Goal: Task Accomplishment & Management: Complete application form

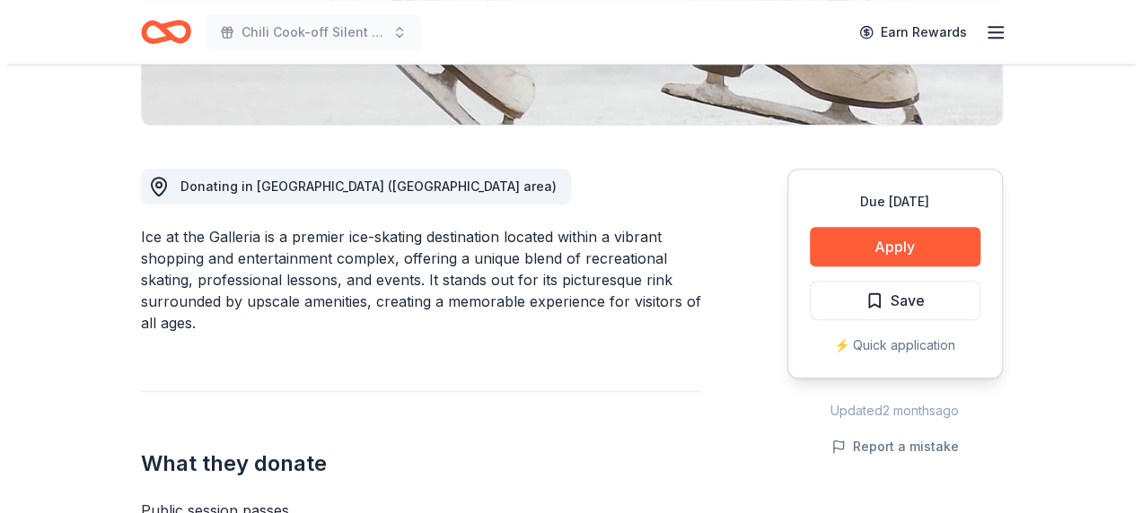
scroll to position [449, 0]
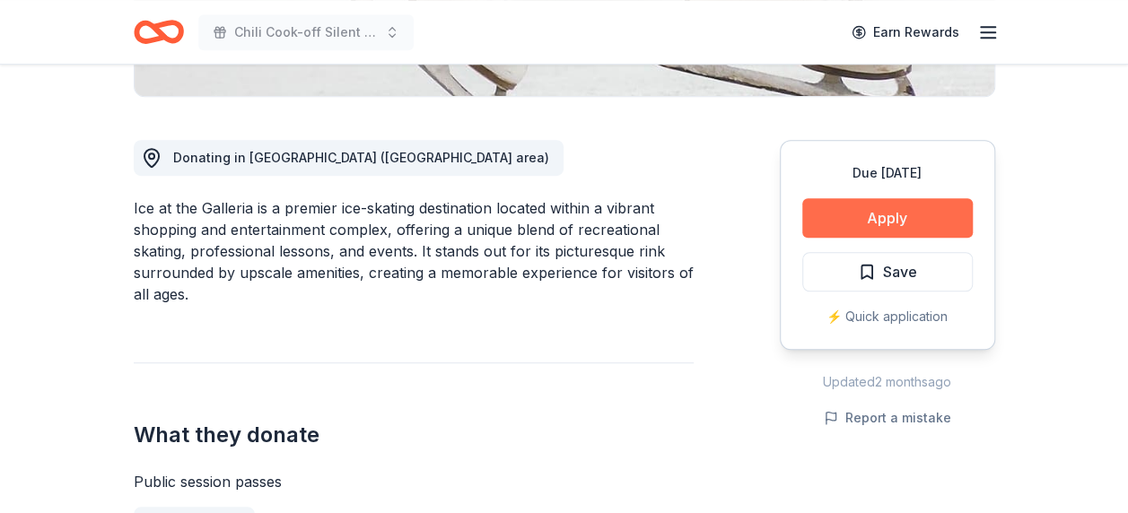
click at [867, 226] on button "Apply" at bounding box center [887, 217] width 171 height 39
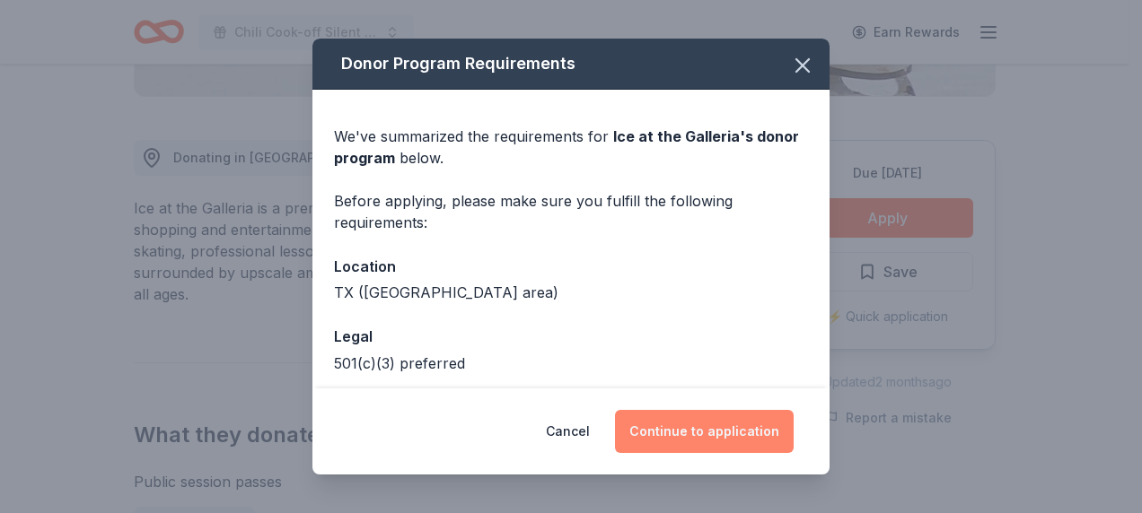
click at [734, 435] on button "Continue to application" at bounding box center [704, 431] width 179 height 43
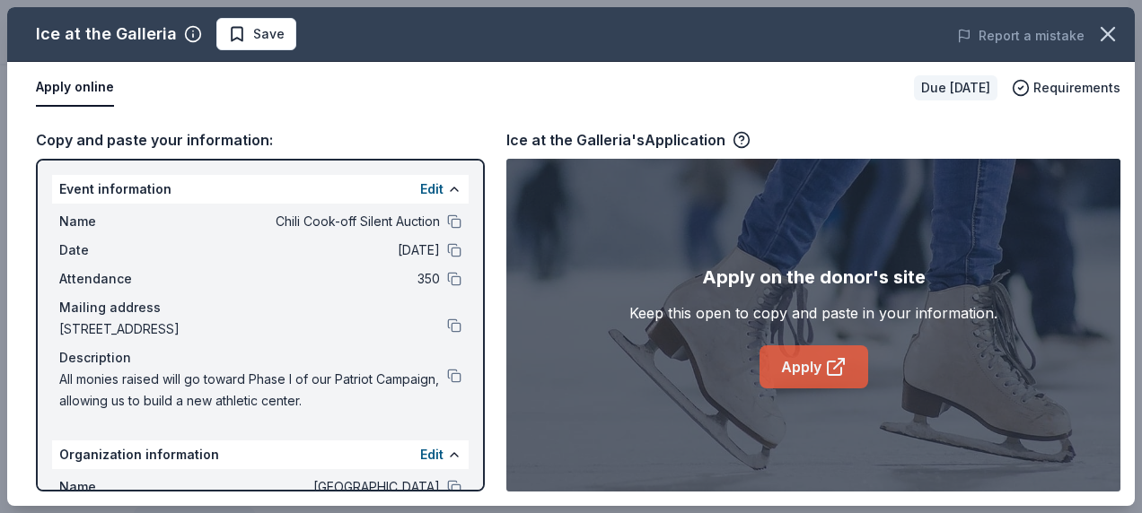
click at [826, 361] on icon at bounding box center [836, 367] width 22 height 22
click at [253, 36] on span "Save" at bounding box center [268, 34] width 31 height 22
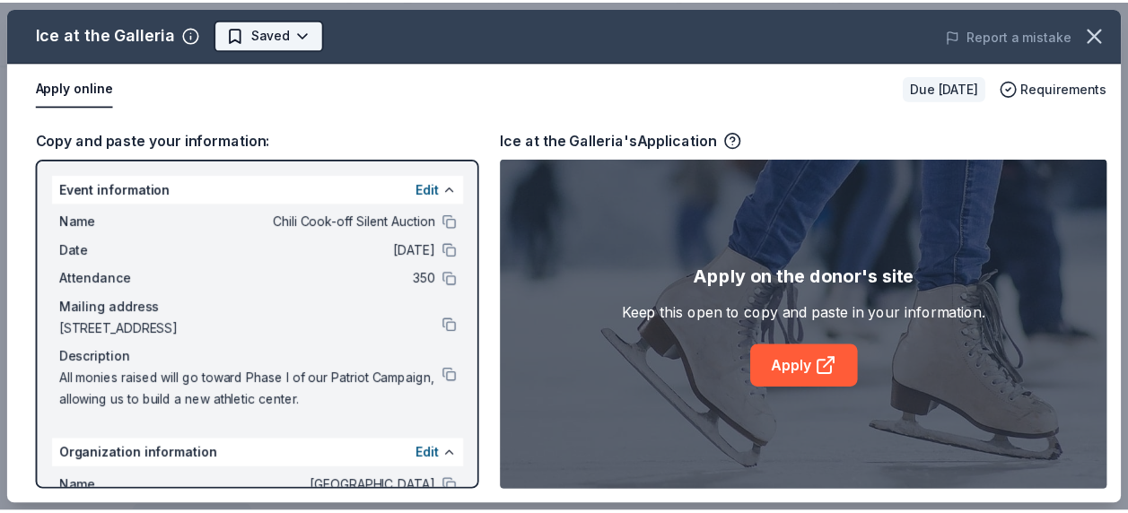
scroll to position [0, 0]
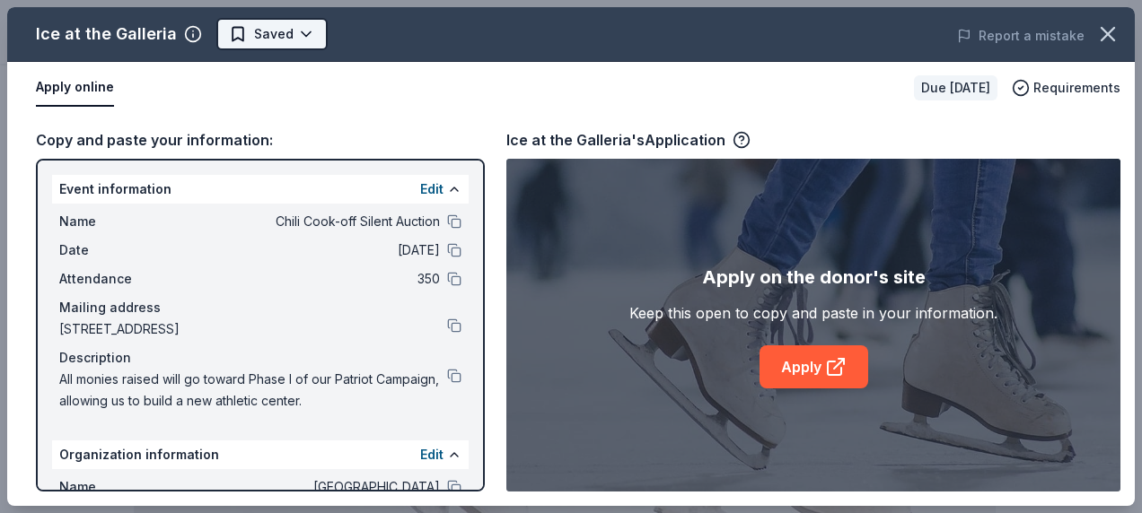
click at [276, 31] on body "Chili Cook-off Silent Auction Earn Rewards Due in 170 days Share Ice at the Gal…" at bounding box center [564, 256] width 1128 height 513
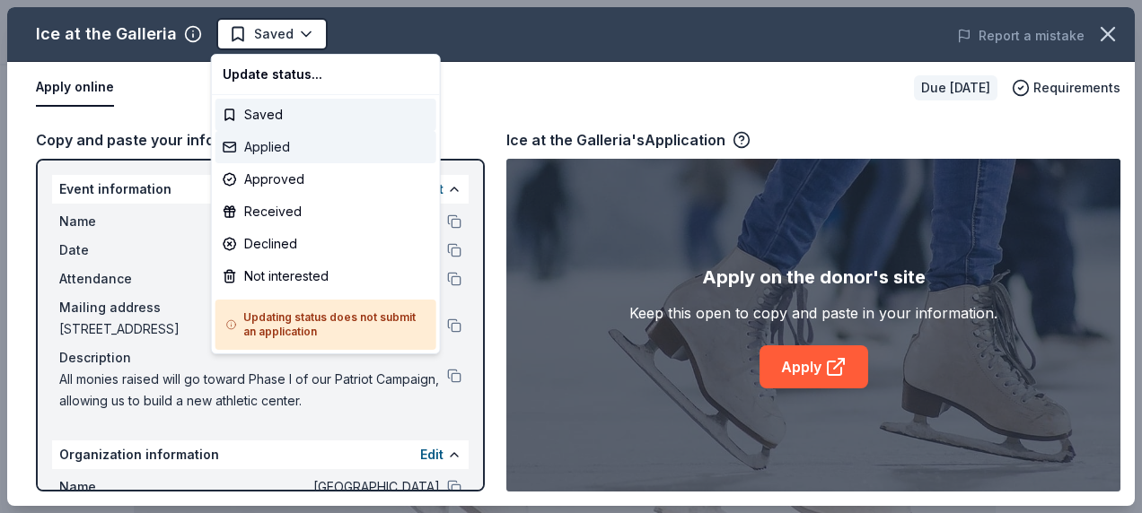
click at [273, 145] on div "Applied" at bounding box center [325, 147] width 221 height 32
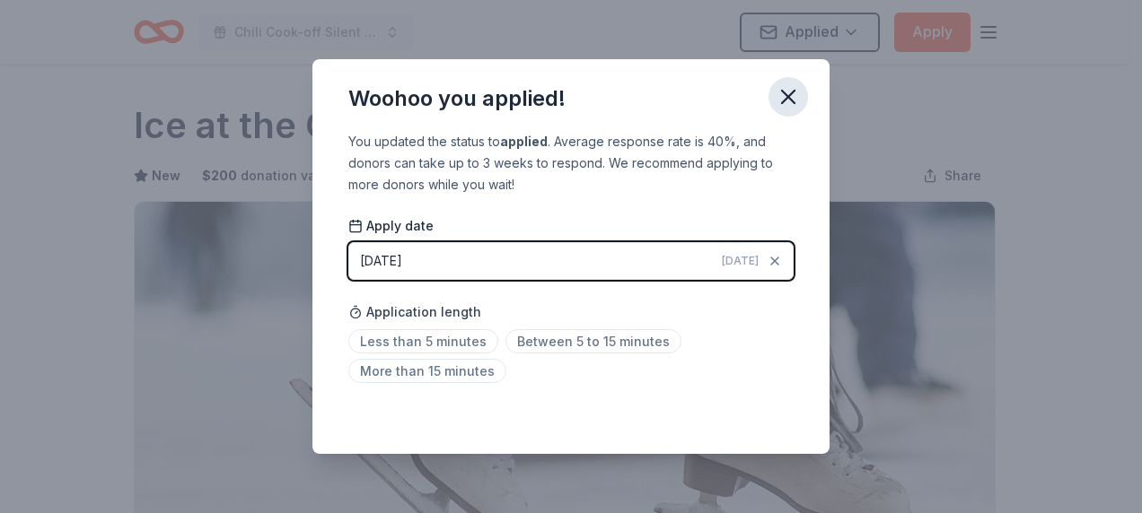
click at [797, 93] on icon "button" at bounding box center [788, 96] width 25 height 25
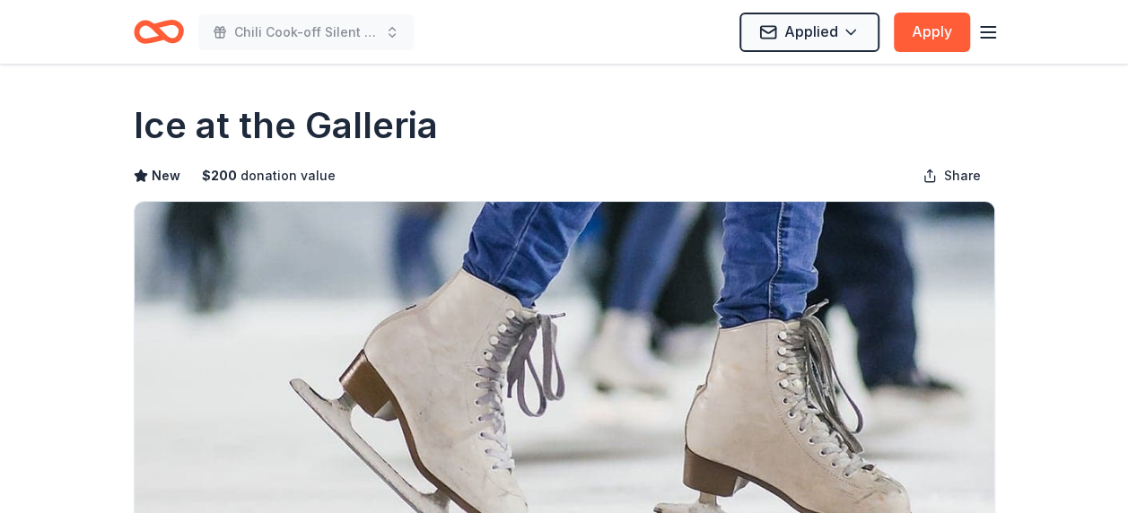
click at [178, 37] on icon "Home" at bounding box center [167, 31] width 28 height 18
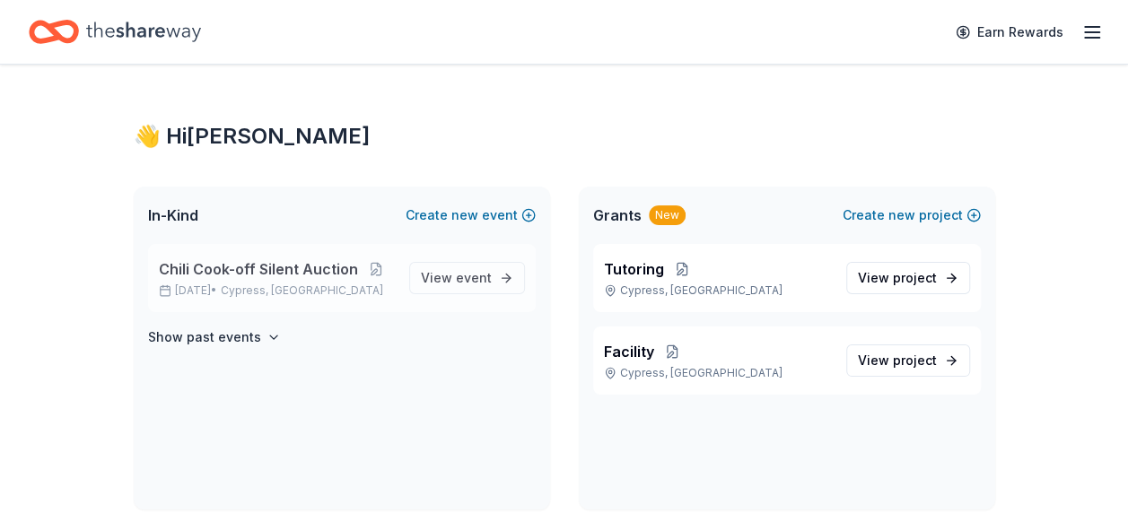
click at [294, 266] on span "Chili Cook-off Silent Auction" at bounding box center [258, 270] width 199 height 22
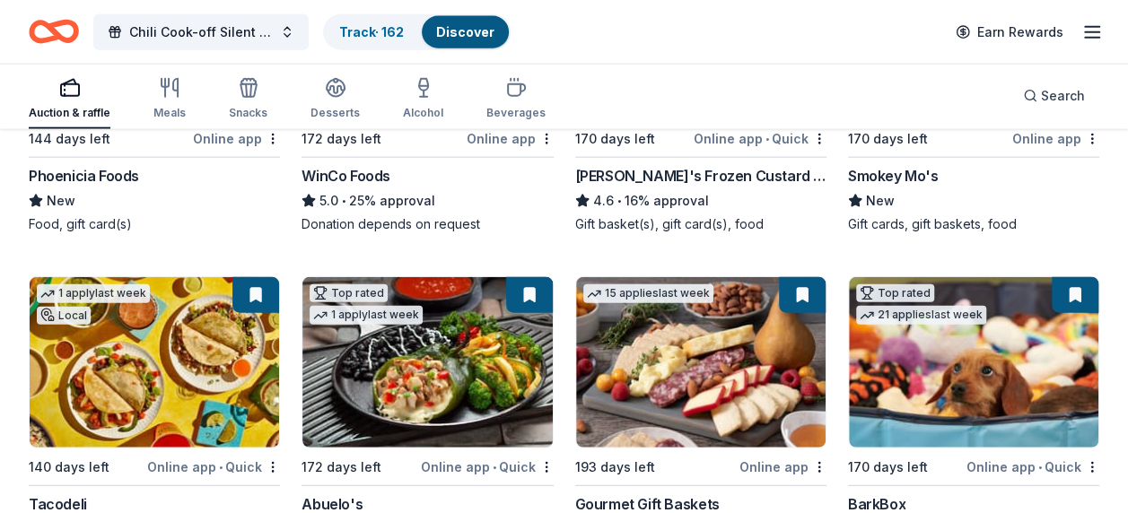
scroll to position [2168, 0]
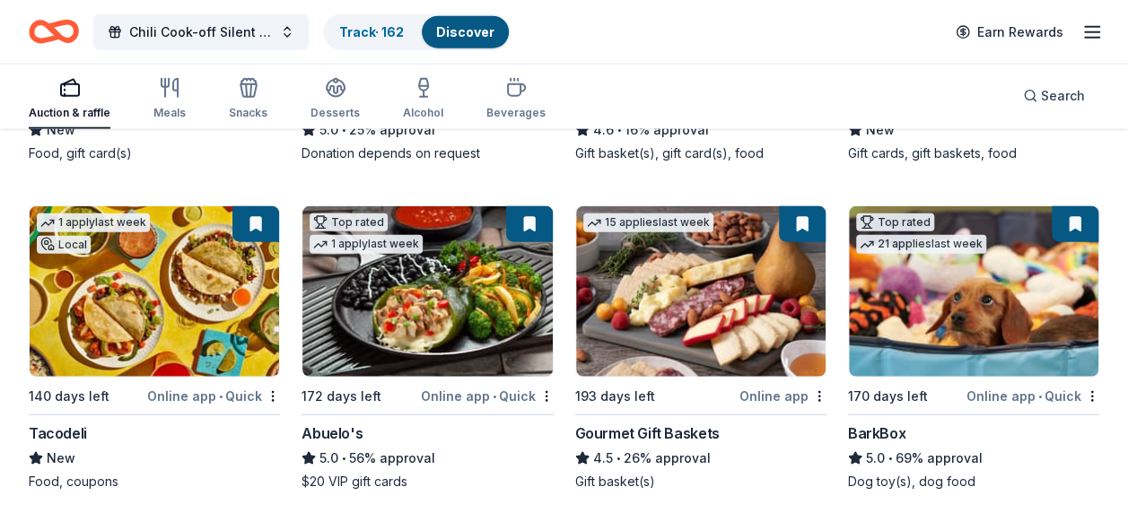
click at [795, 222] on button at bounding box center [802, 224] width 47 height 36
click at [714, 276] on img at bounding box center [701, 291] width 250 height 171
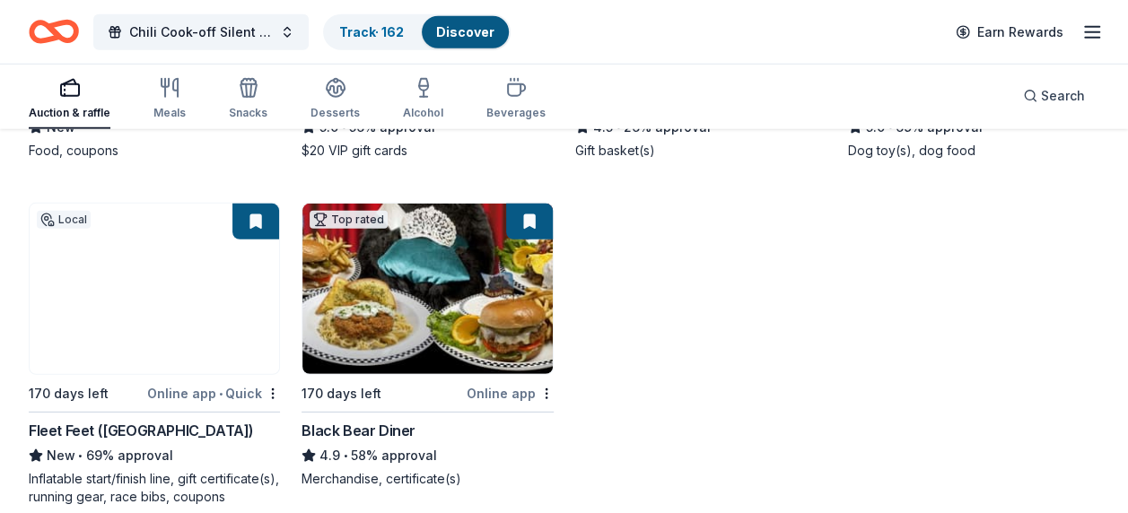
scroll to position [2527, 0]
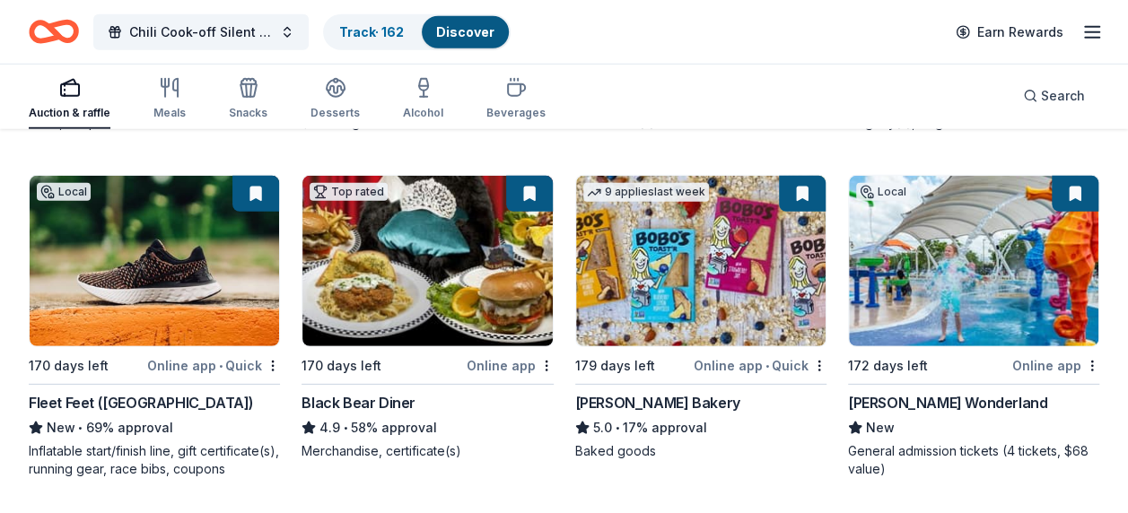
click at [460, 239] on img at bounding box center [427, 261] width 250 height 171
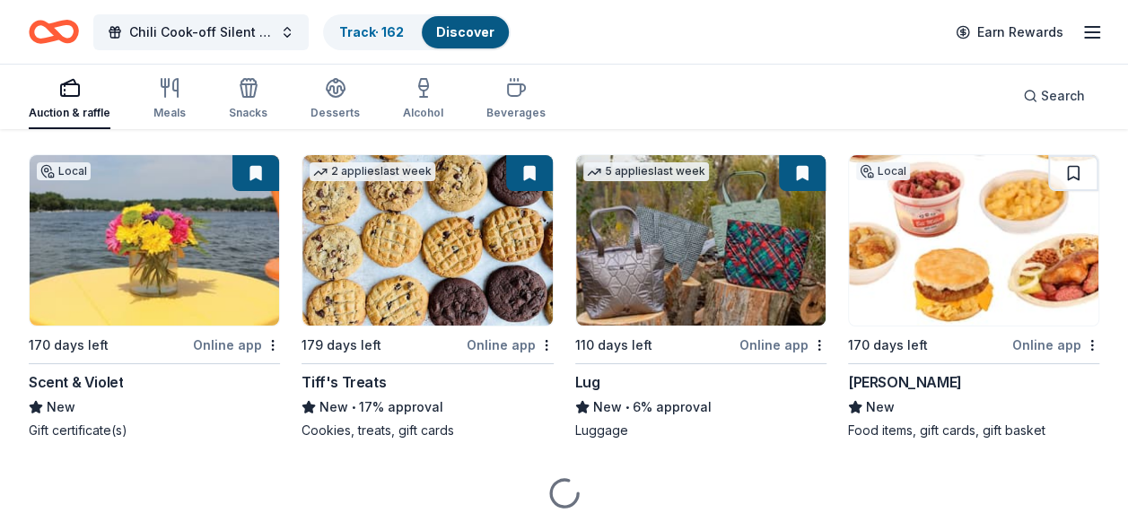
scroll to position [3245, 0]
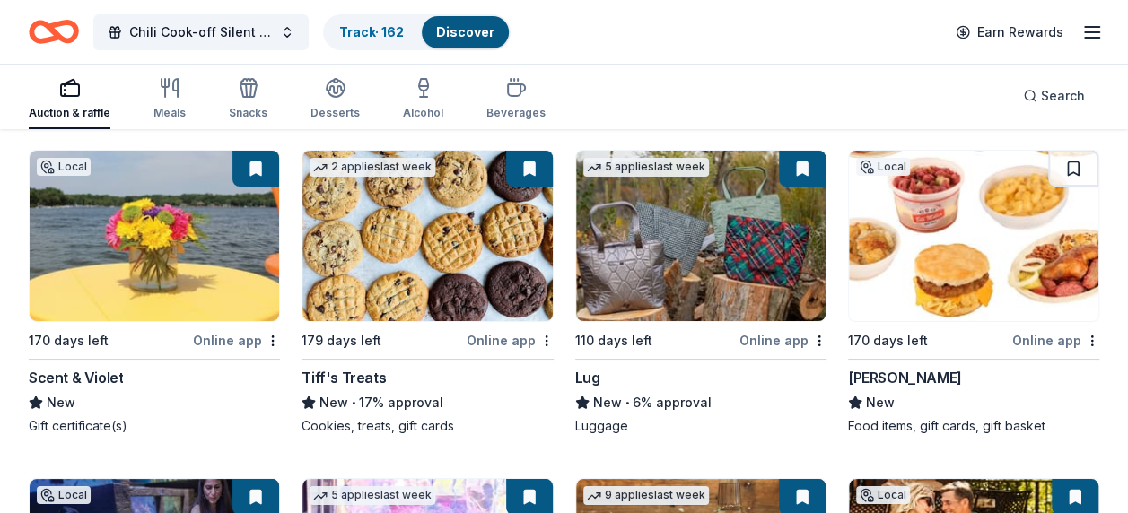
click at [942, 232] on img at bounding box center [974, 236] width 250 height 171
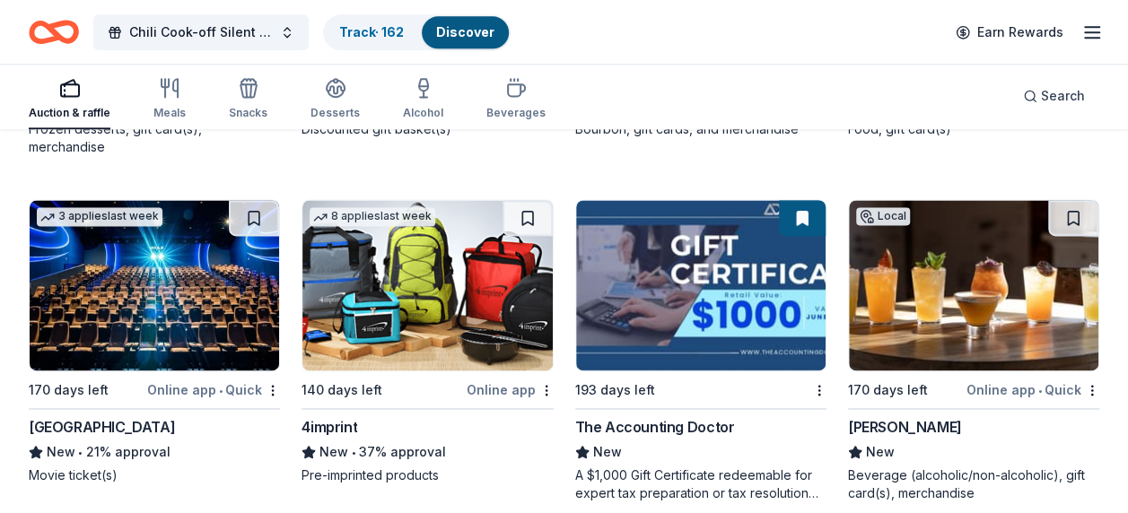
scroll to position [4591, 0]
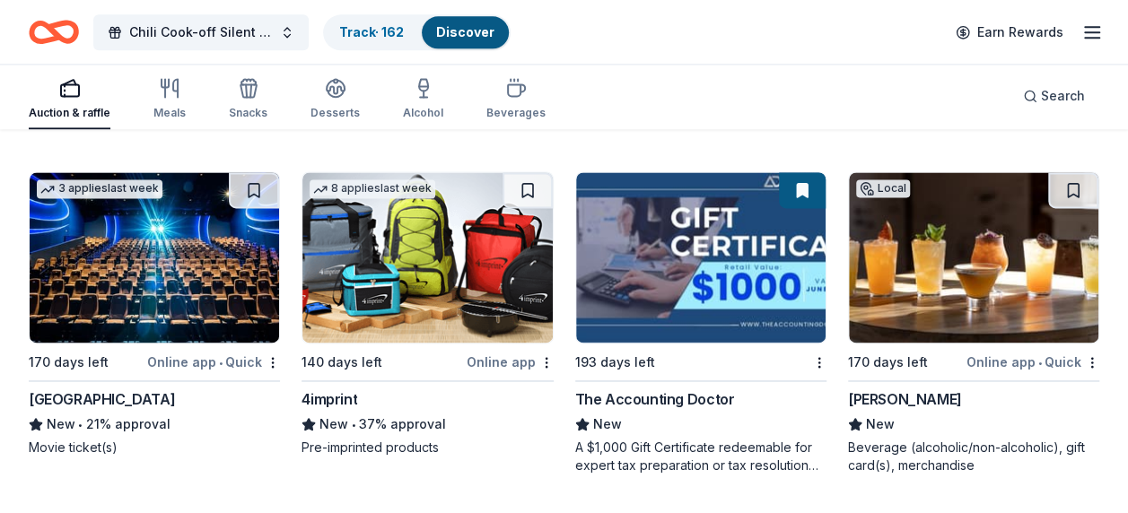
click at [190, 270] on img at bounding box center [155, 257] width 250 height 171
click at [437, 270] on img at bounding box center [427, 257] width 250 height 171
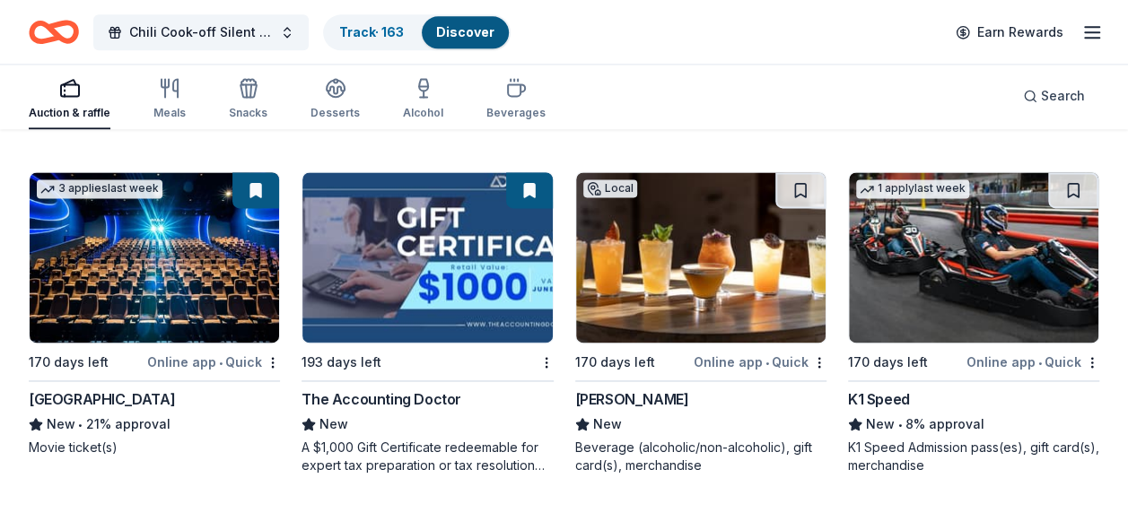
click at [688, 275] on img at bounding box center [701, 257] width 250 height 171
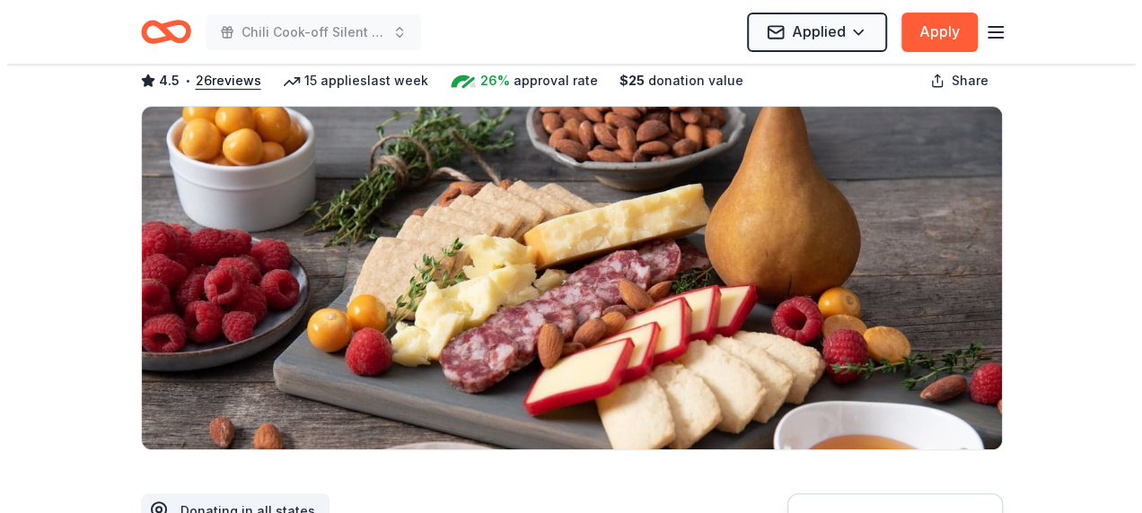
scroll to position [269, 0]
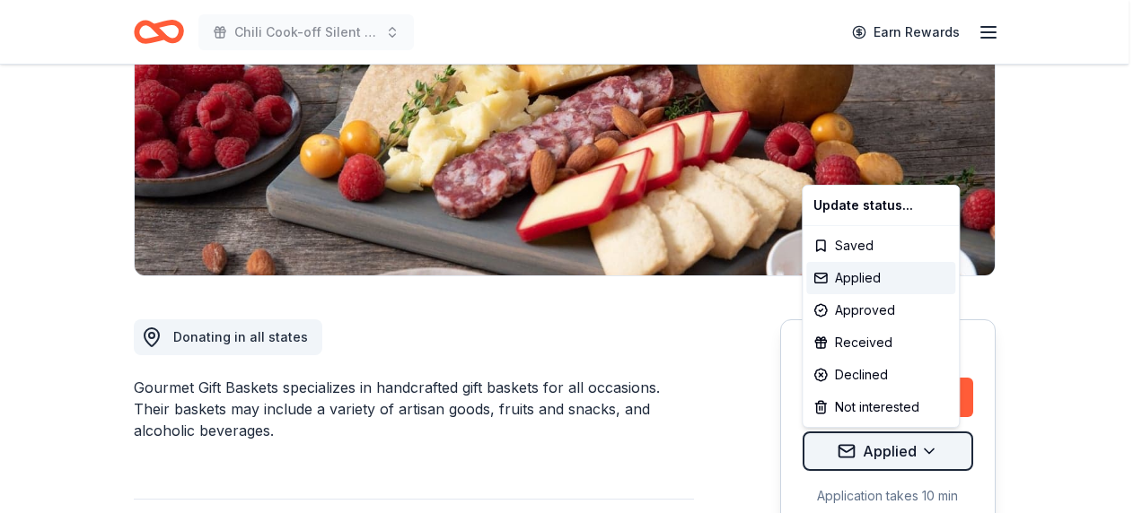
click at [885, 342] on div "Received" at bounding box center [880, 343] width 149 height 32
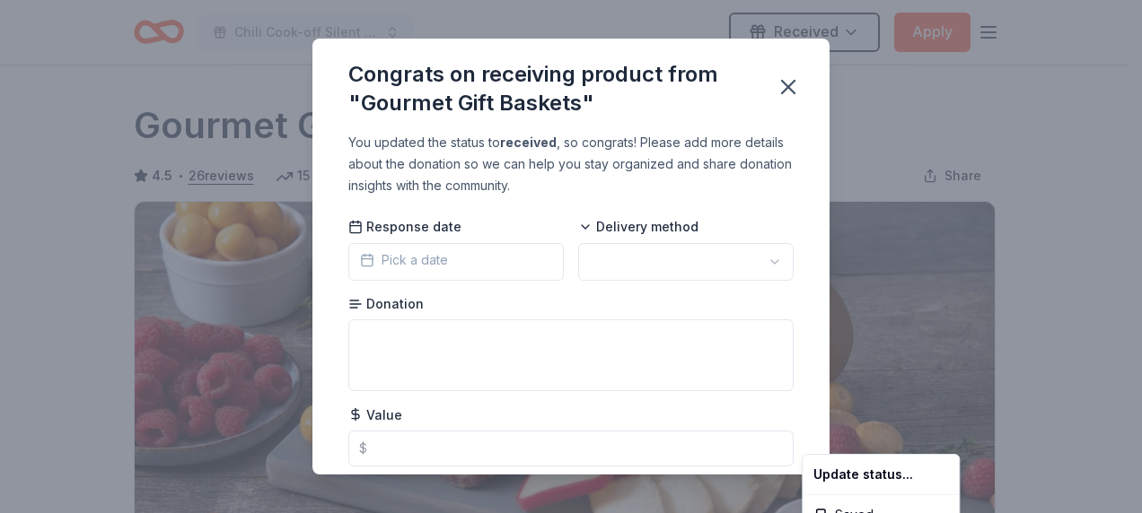
click at [752, 253] on html "Chili Cook-off Silent Auction Received Apply Due in 193 days Share Gourmet Gift…" at bounding box center [571, 256] width 1142 height 513
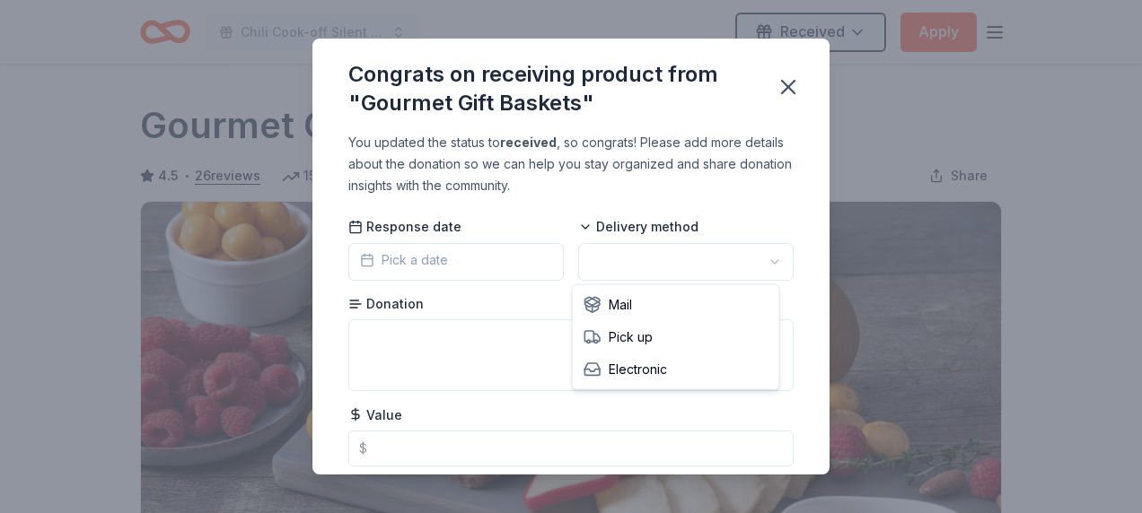
click at [752, 253] on html "Chili Cook-off Silent Auction Received Apply Due in 193 days Share Gourmet Gift…" at bounding box center [571, 256] width 1142 height 513
drag, startPoint x: 428, startPoint y: 405, endPoint x: 421, endPoint y: 415, distance: 12.2
click at [425, 408] on div "Response date Pick a date Delivery method Electronic Donation Value $" at bounding box center [570, 342] width 445 height 249
click at [413, 424] on div "Value $" at bounding box center [570, 436] width 445 height 61
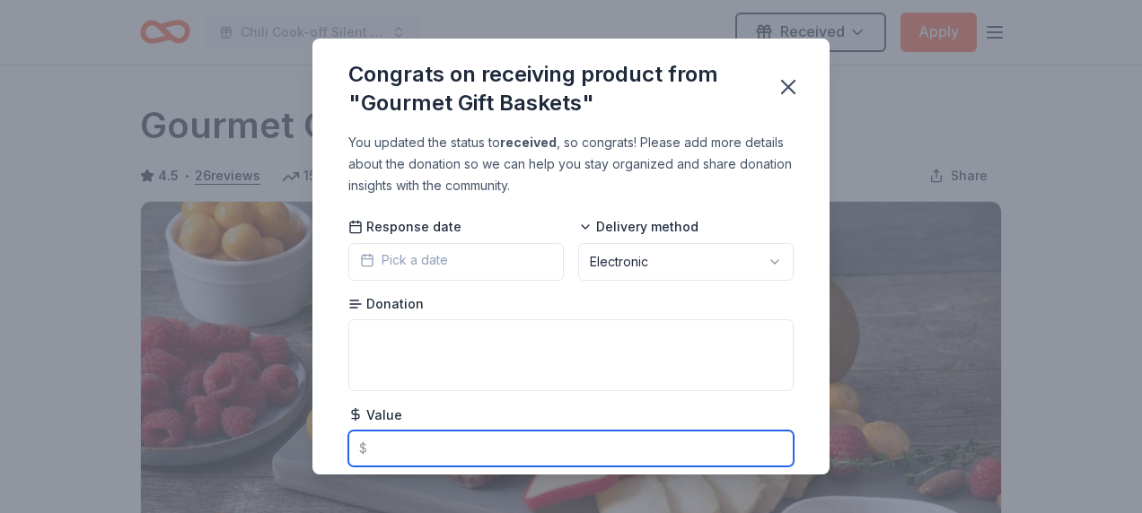
click at [409, 438] on input "text" at bounding box center [570, 449] width 445 height 36
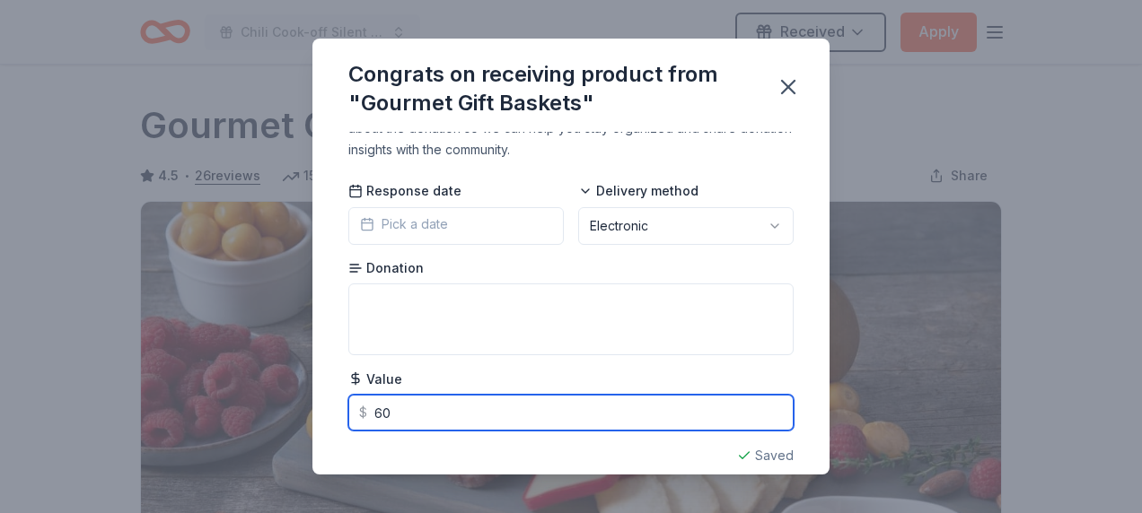
scroll to position [56, 0]
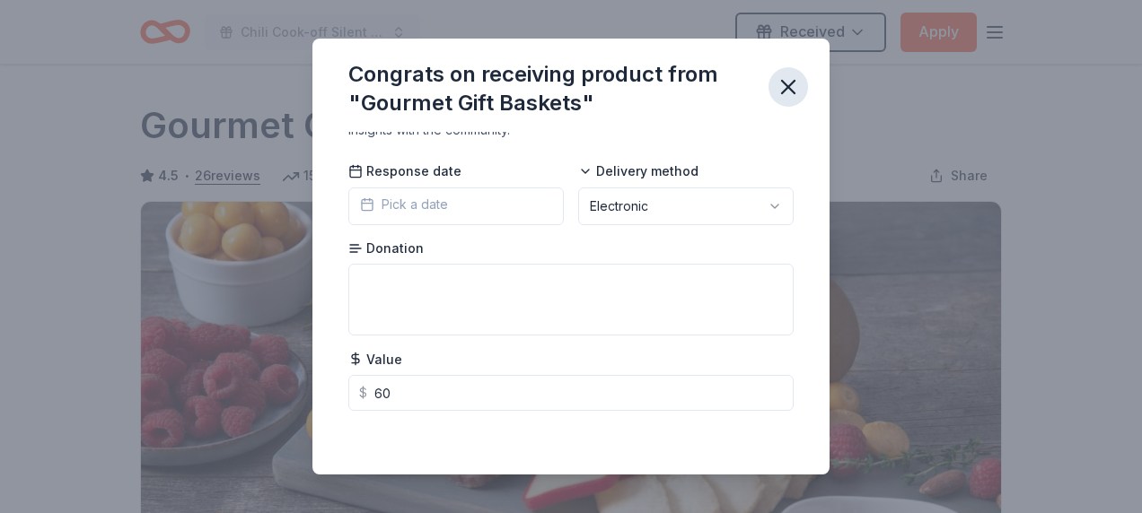
type input "60.00"
click at [784, 92] on icon "button" at bounding box center [788, 87] width 25 height 25
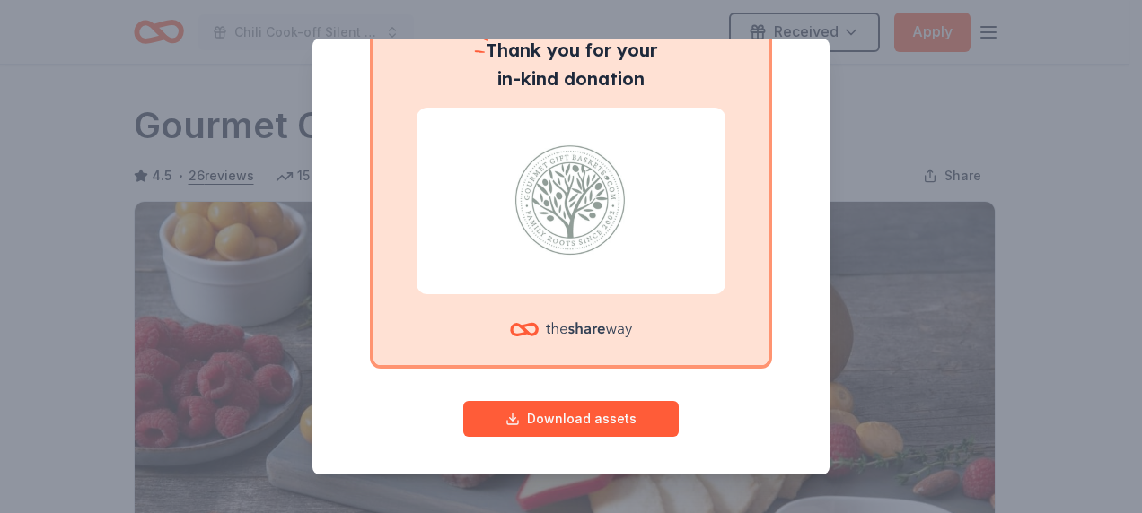
scroll to position [177, 0]
click at [622, 414] on button "Download assets" at bounding box center [570, 418] width 215 height 36
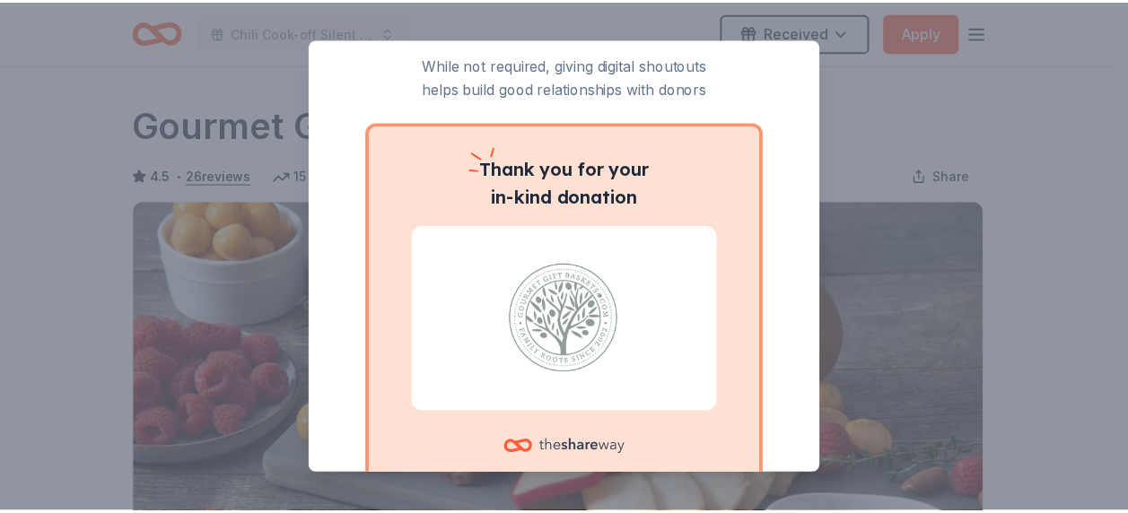
scroll to position [0, 0]
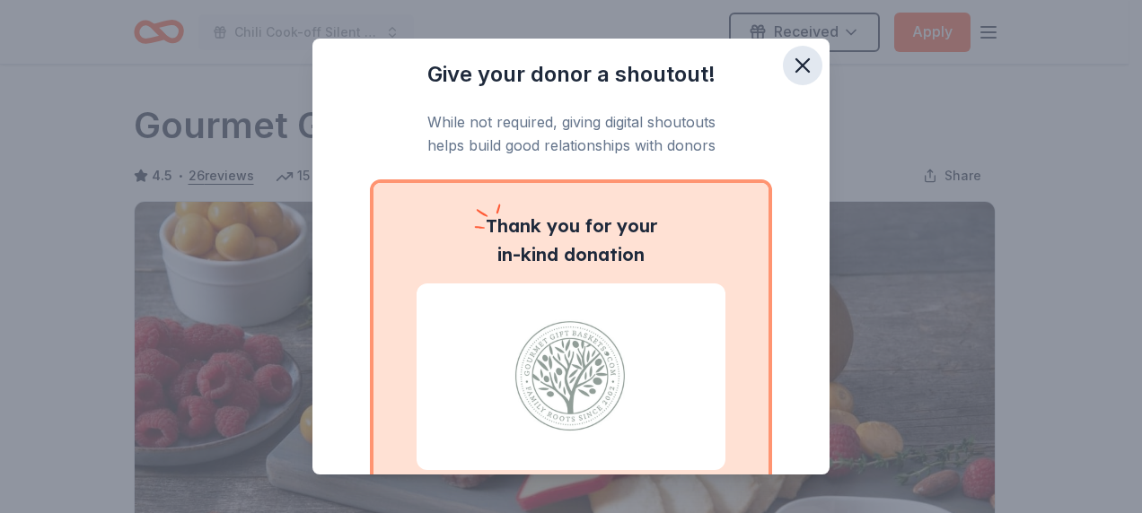
click at [790, 63] on icon "button" at bounding box center [802, 65] width 25 height 25
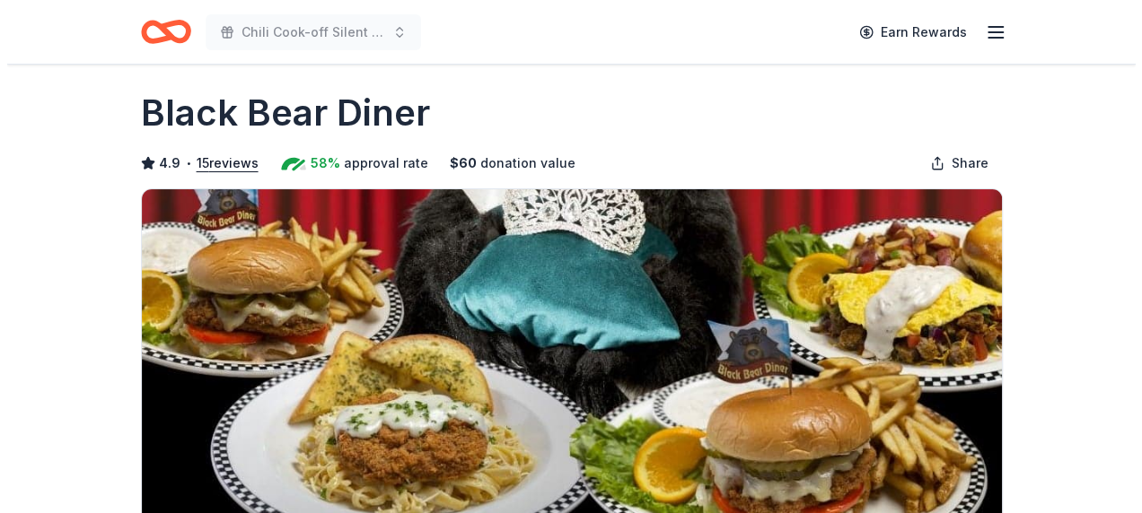
scroll to position [269, 0]
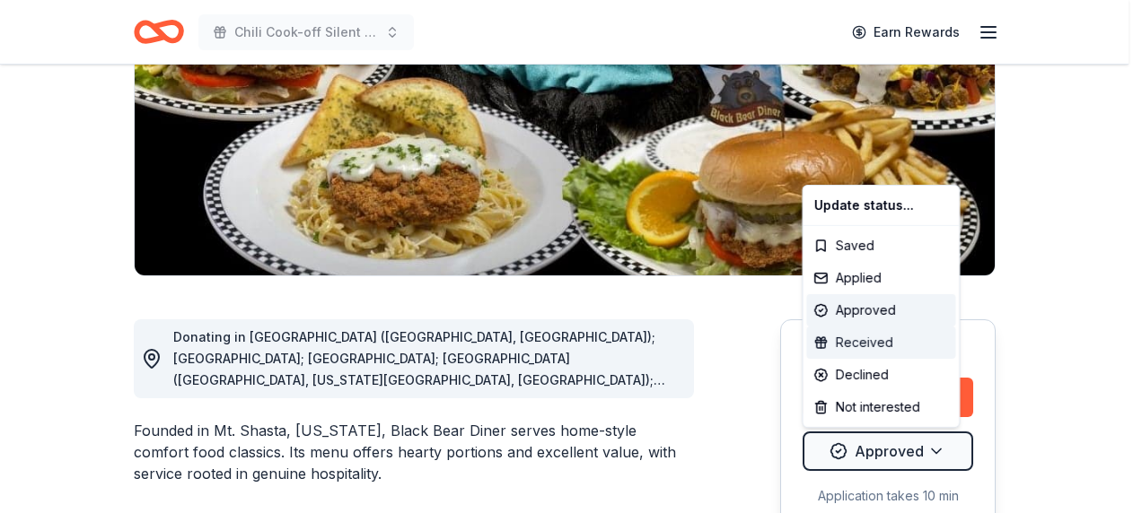
click at [873, 343] on div "Received" at bounding box center [880, 343] width 149 height 32
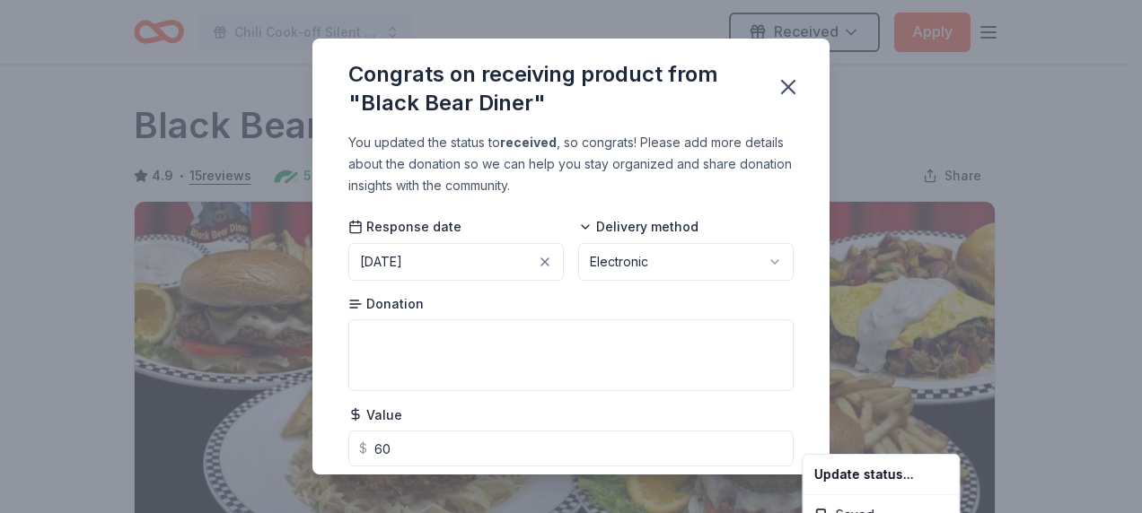
scroll to position [0, 0]
click at [786, 86] on html "Chili Cook-off Silent Auction Received Apply Due in 170 days Share Black Bear D…" at bounding box center [571, 256] width 1142 height 513
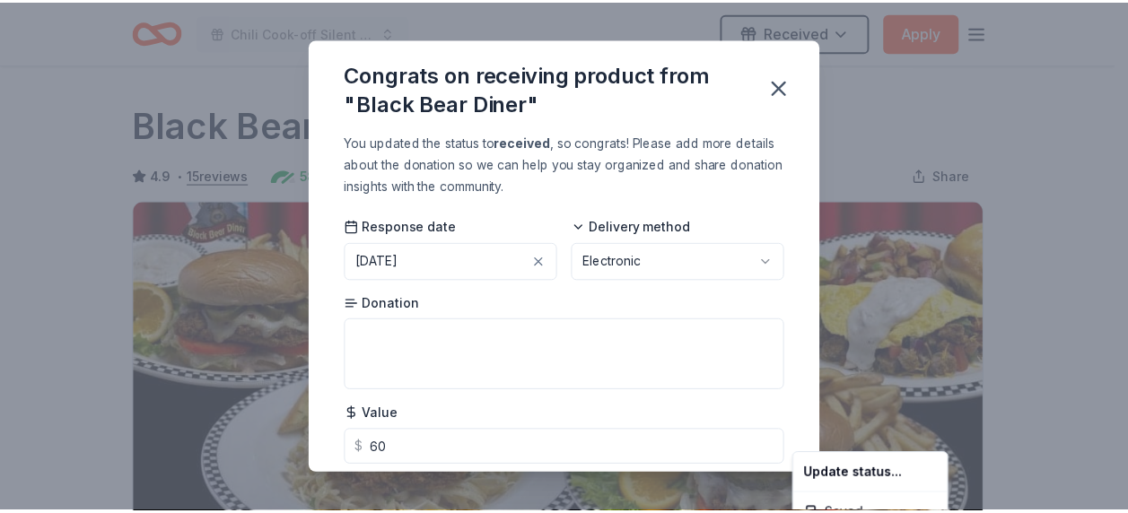
scroll to position [463, 0]
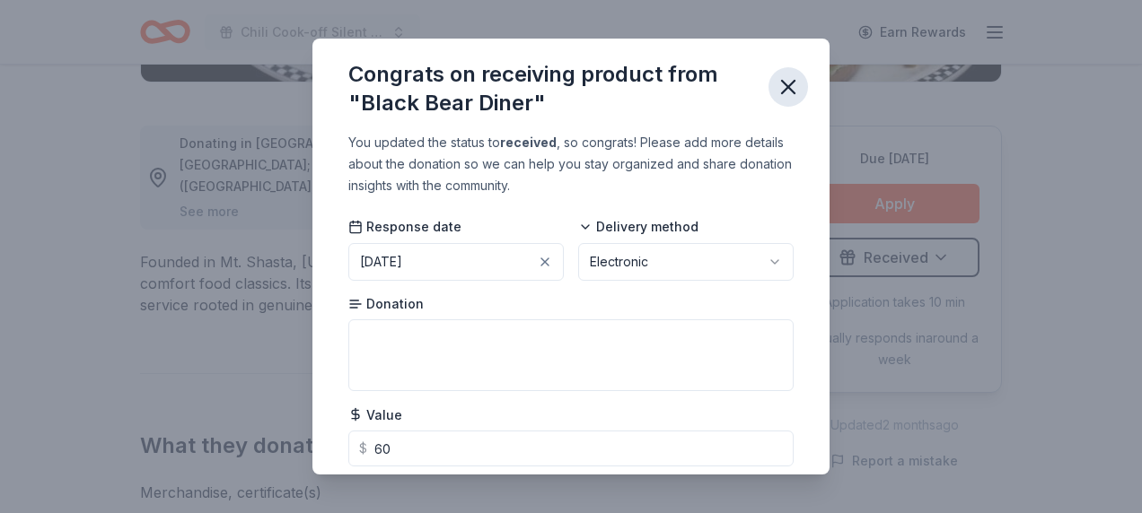
click at [784, 96] on icon "button" at bounding box center [788, 87] width 25 height 25
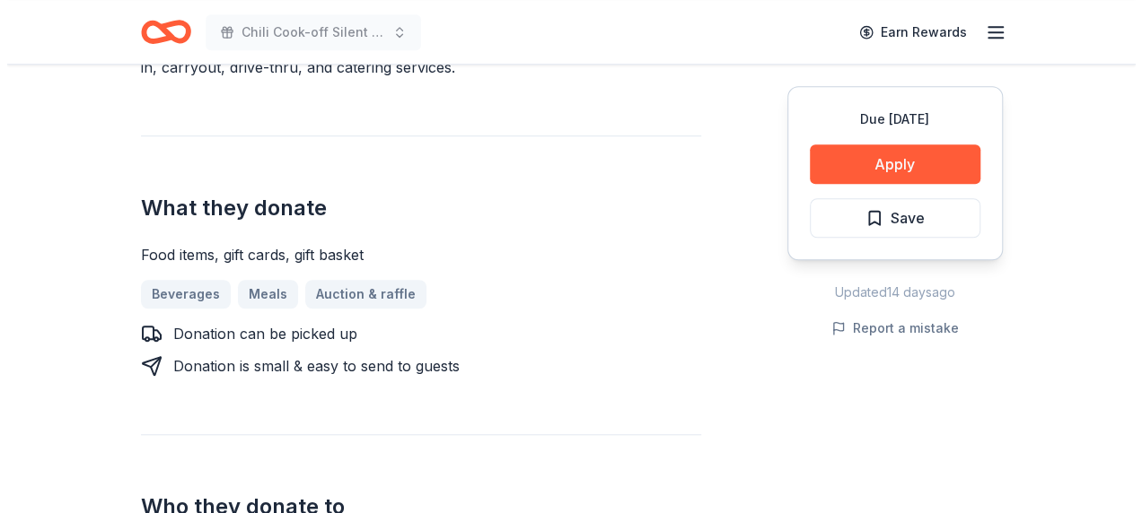
scroll to position [628, 0]
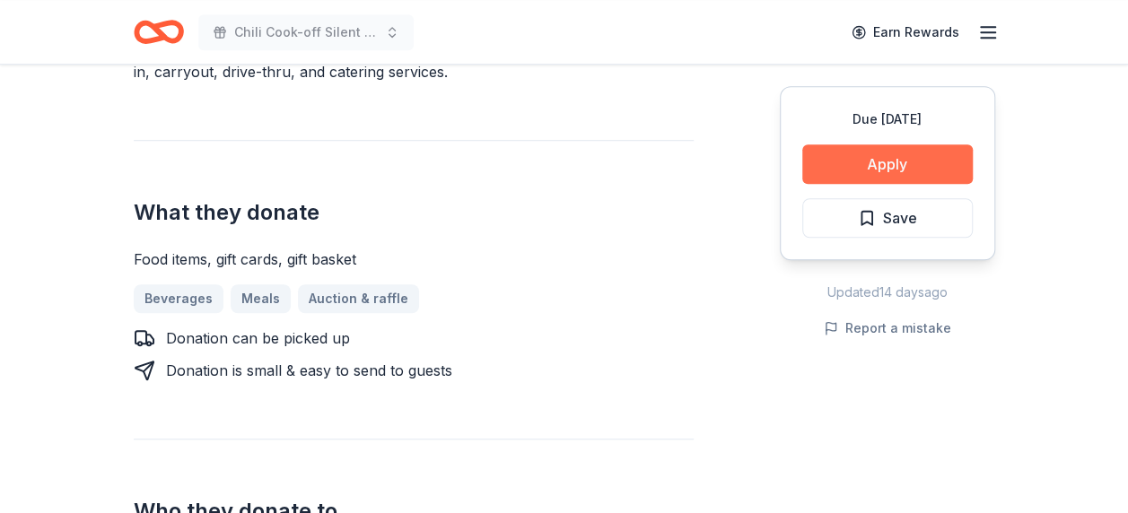
click at [901, 145] on button "Apply" at bounding box center [887, 164] width 171 height 39
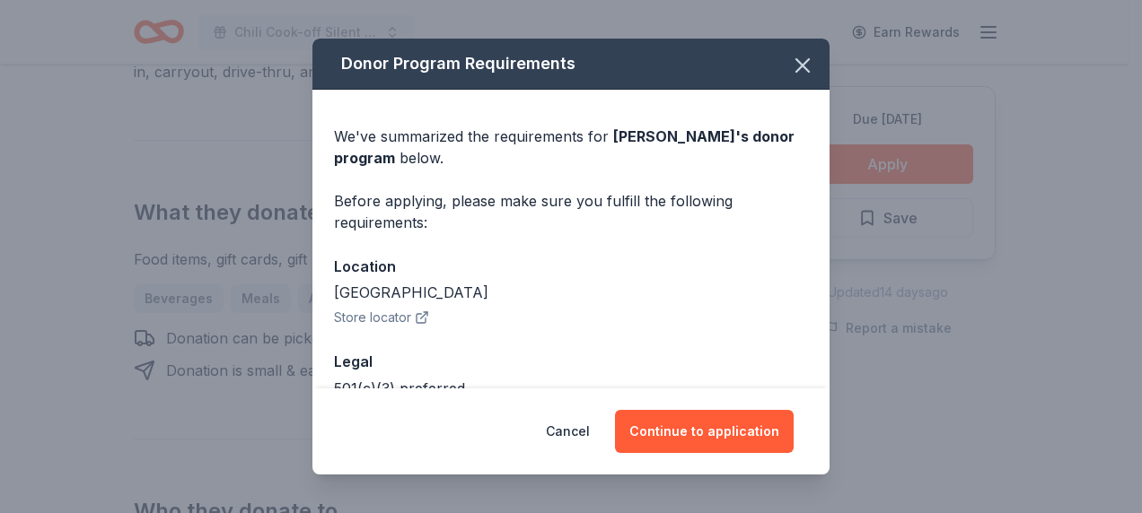
click at [406, 316] on button "Store locator" at bounding box center [381, 318] width 95 height 22
click at [797, 68] on icon "button" at bounding box center [802, 65] width 25 height 25
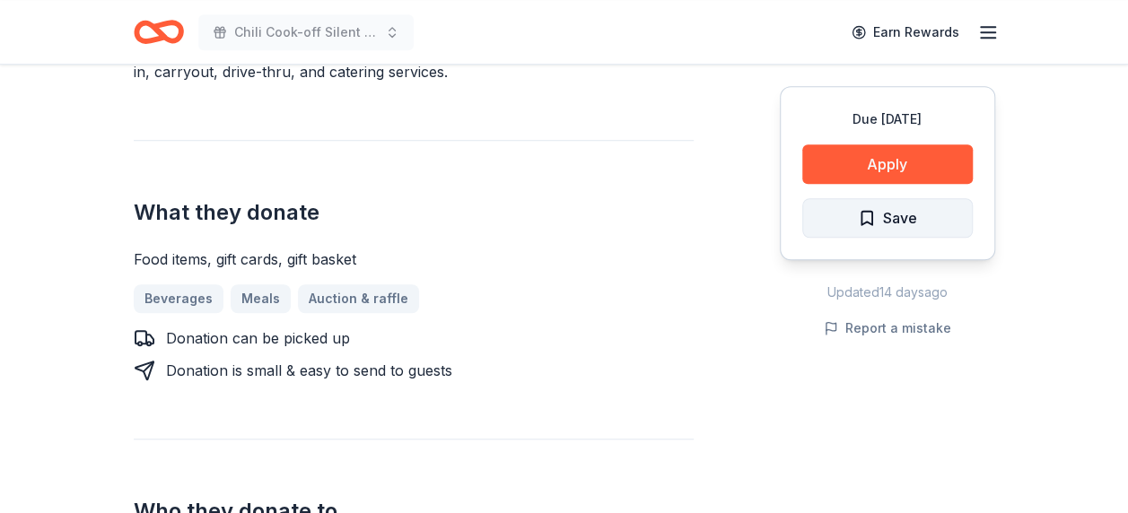
click at [887, 216] on span "Save" at bounding box center [900, 217] width 34 height 23
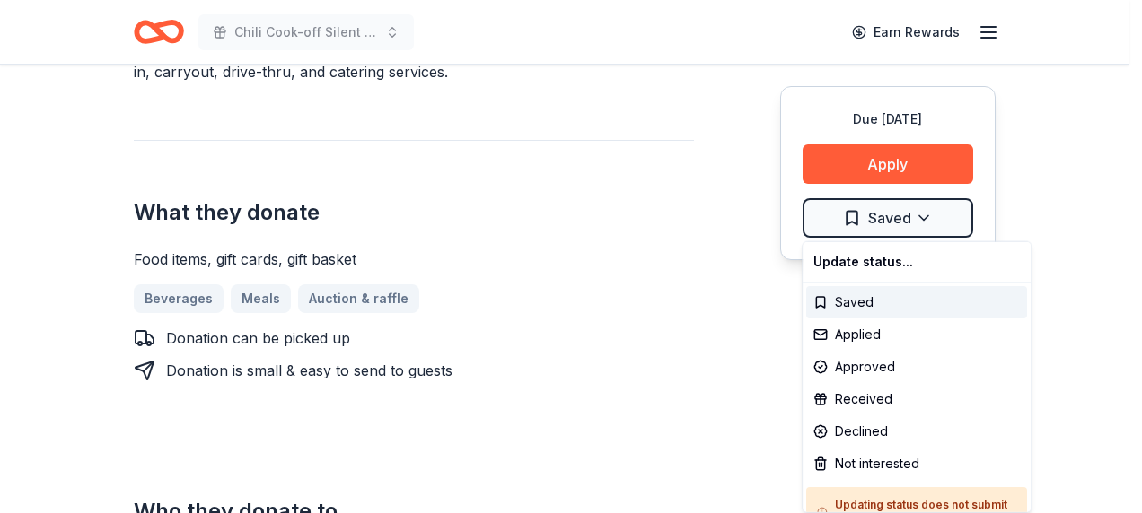
click at [898, 461] on div "Not interested" at bounding box center [916, 464] width 221 height 32
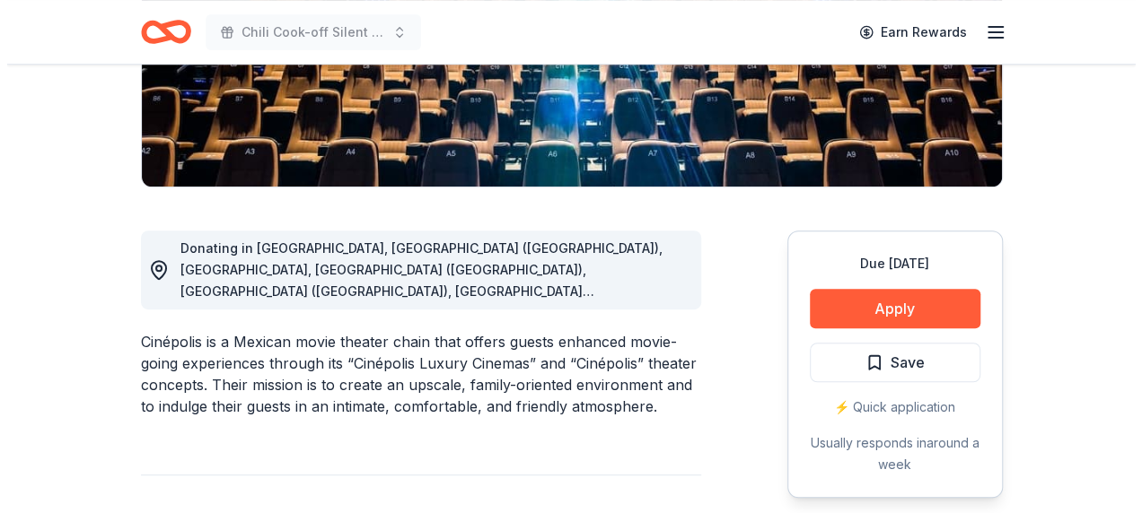
scroll to position [359, 0]
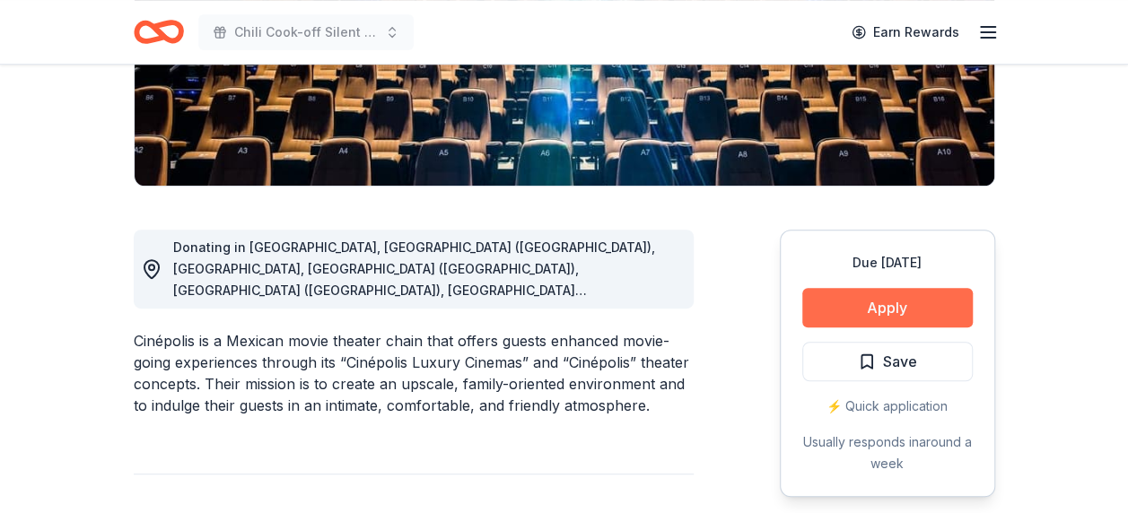
click at [844, 307] on button "Apply" at bounding box center [887, 307] width 171 height 39
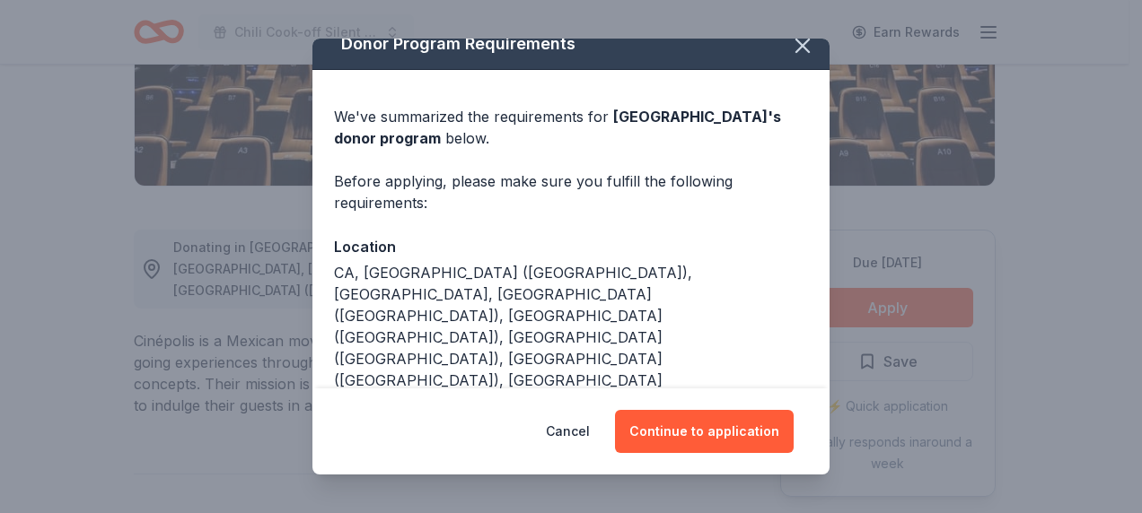
scroll to position [31, 0]
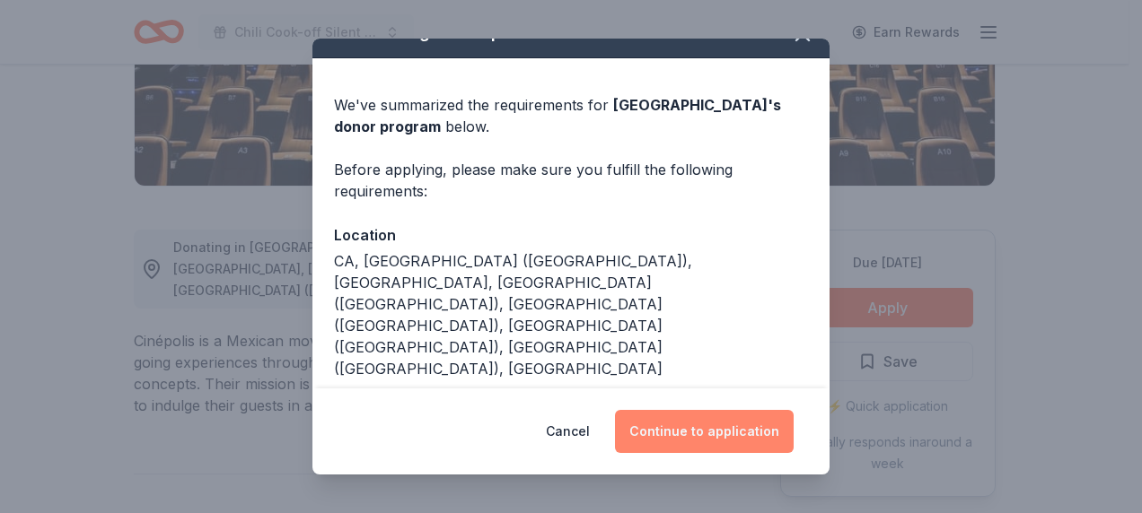
click at [715, 435] on button "Continue to application" at bounding box center [704, 431] width 179 height 43
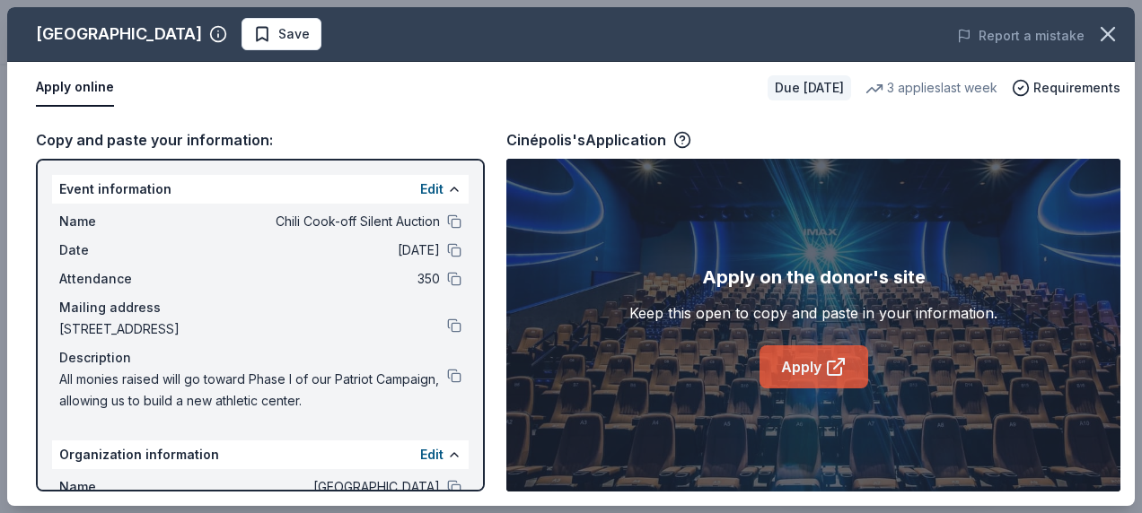
click at [799, 370] on link "Apply" at bounding box center [813, 367] width 109 height 43
click at [278, 43] on span "Save" at bounding box center [293, 34] width 31 height 22
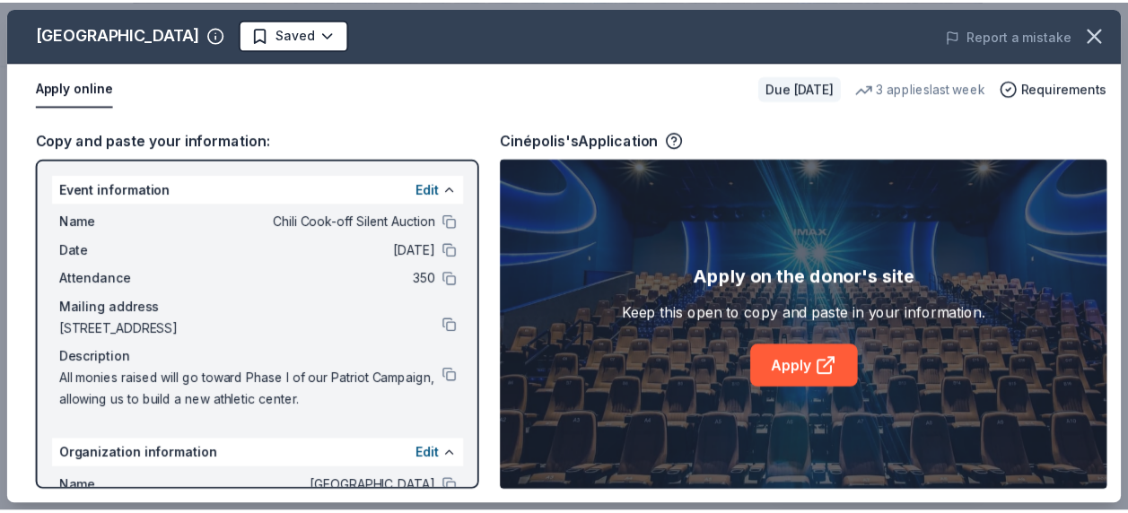
scroll to position [0, 0]
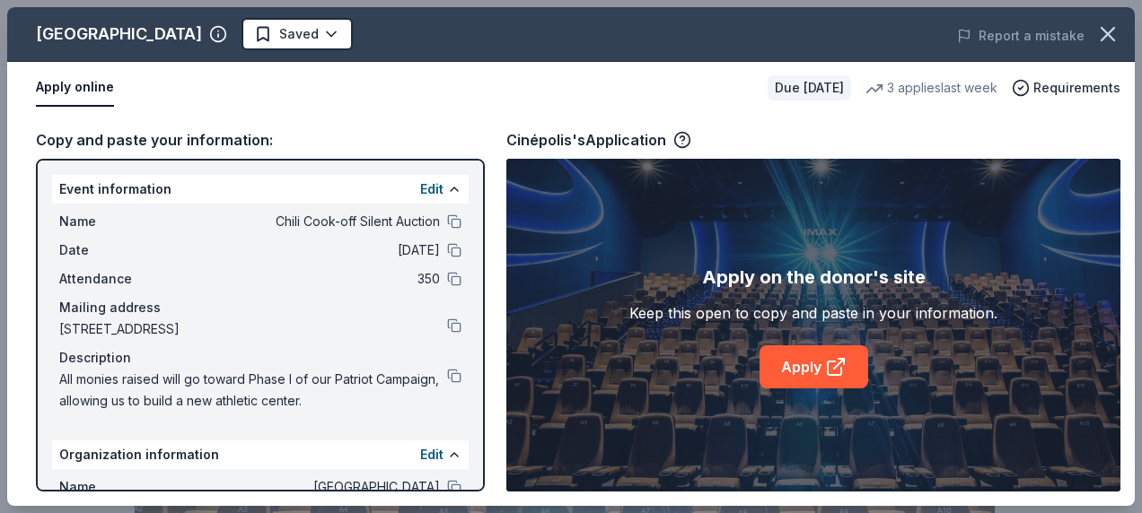
click at [195, 43] on html "Chili Cook-off Silent Auction Earn Rewards Due in 170 days Share Cinépolis New …" at bounding box center [571, 256] width 1142 height 513
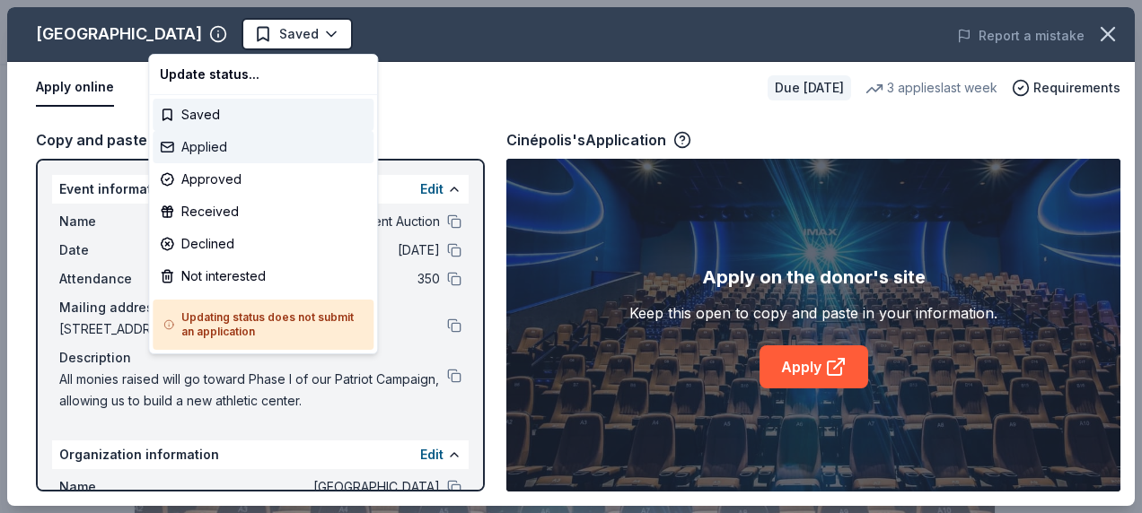
click at [203, 149] on div "Applied" at bounding box center [263, 147] width 221 height 32
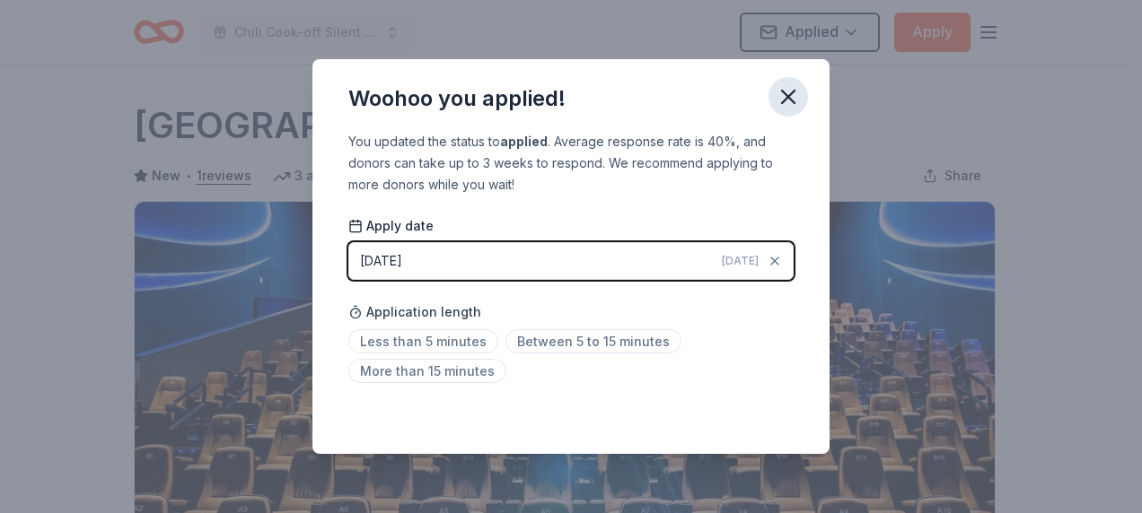
click at [792, 100] on icon "button" at bounding box center [788, 97] width 13 height 13
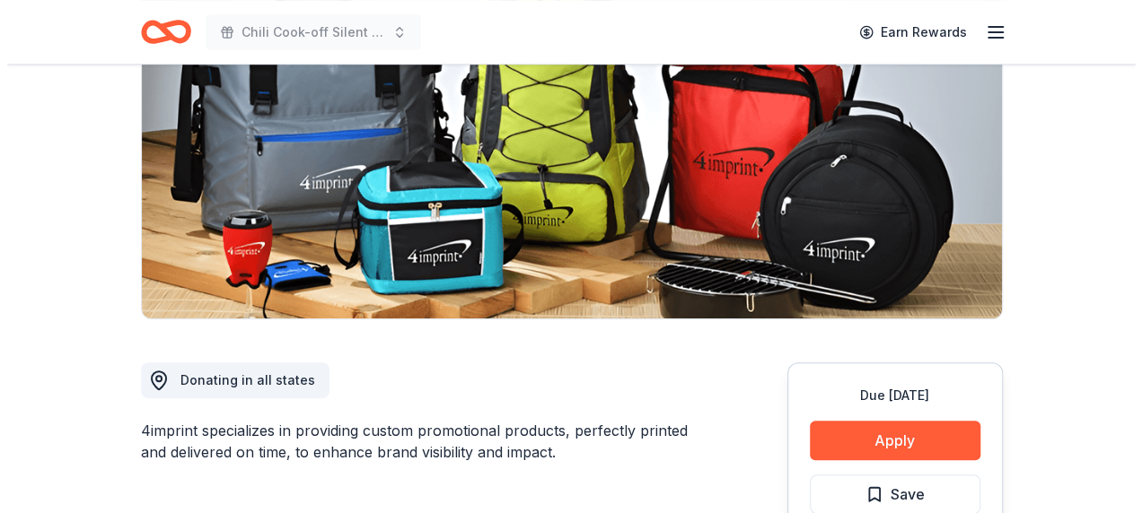
scroll to position [269, 0]
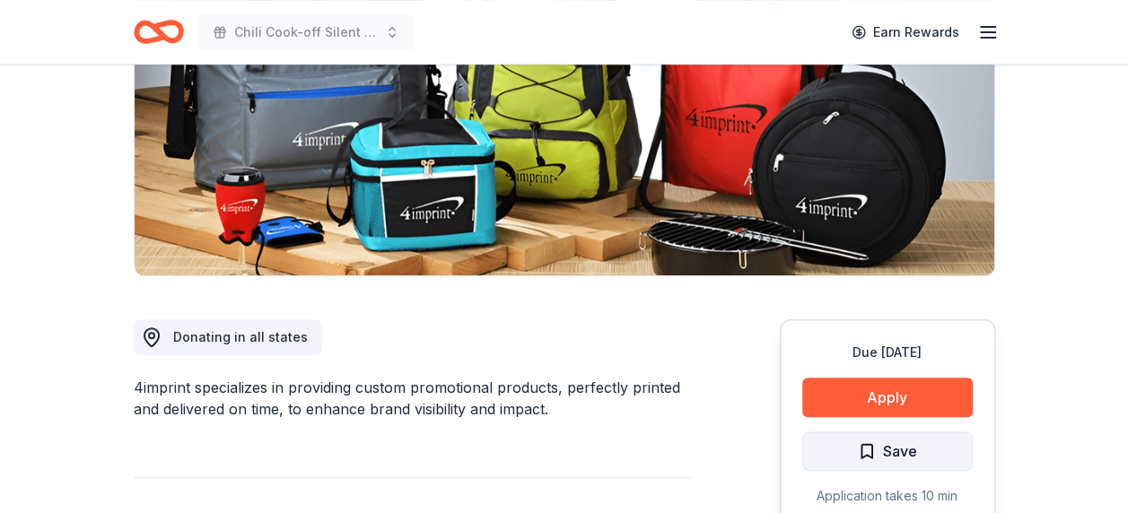
click at [890, 451] on span "Save" at bounding box center [900, 451] width 34 height 23
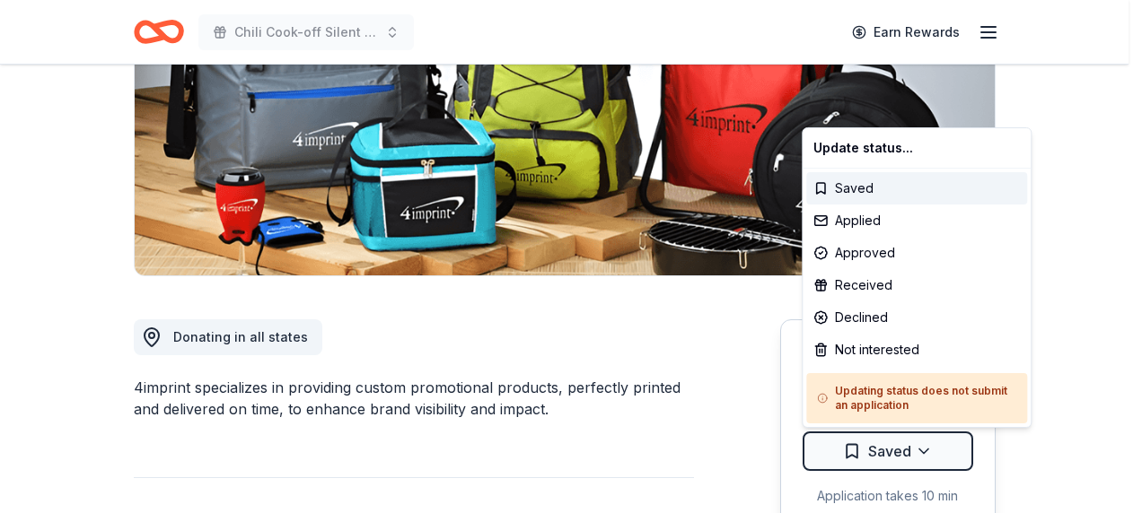
click at [873, 352] on div "Not interested" at bounding box center [916, 350] width 221 height 32
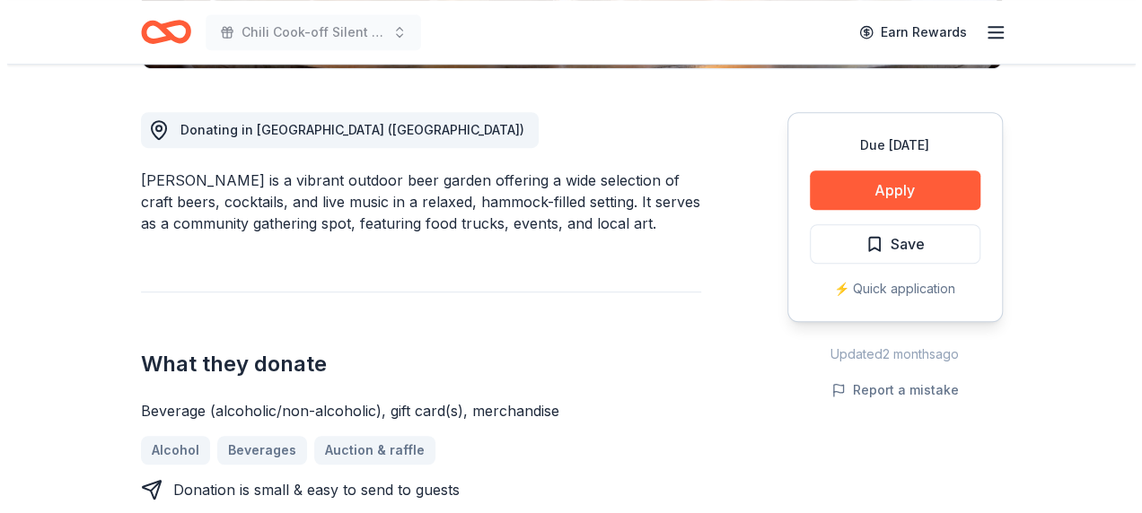
scroll to position [449, 0]
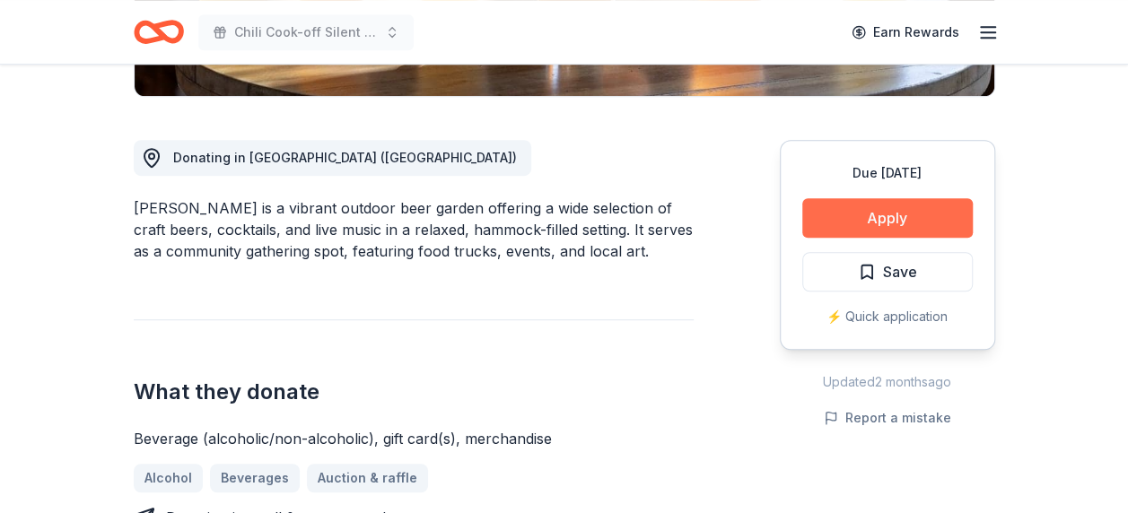
click at [898, 214] on button "Apply" at bounding box center [887, 217] width 171 height 39
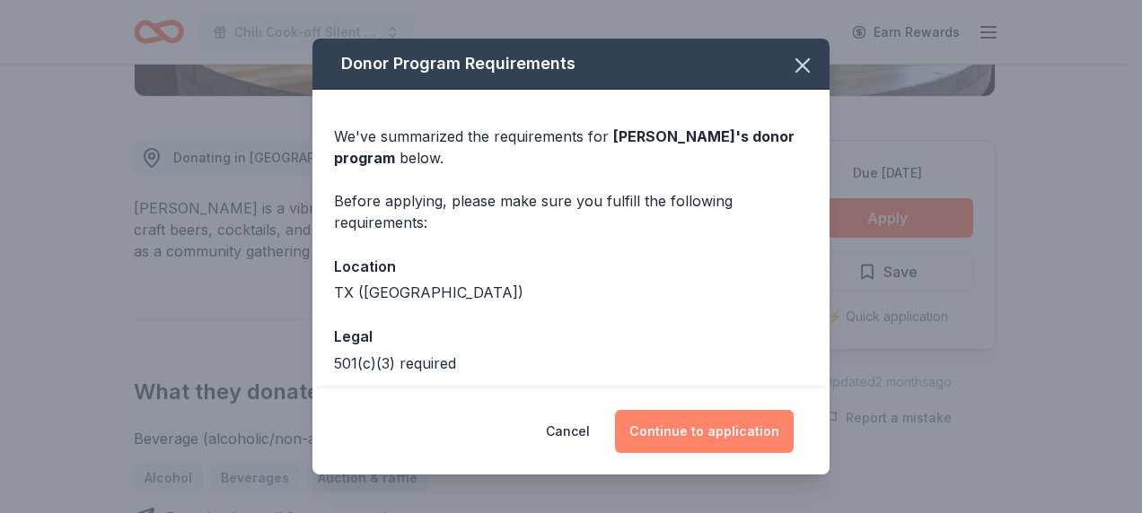
click at [737, 424] on button "Continue to application" at bounding box center [704, 431] width 179 height 43
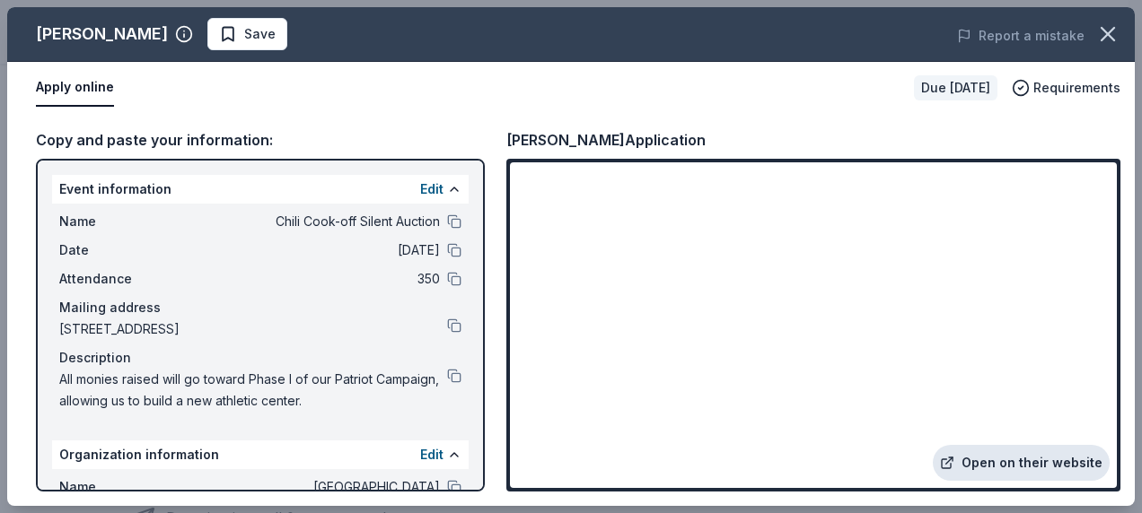
click at [1009, 457] on link "Open on their website" at bounding box center [1021, 463] width 177 height 36
